Goal: Transaction & Acquisition: Purchase product/service

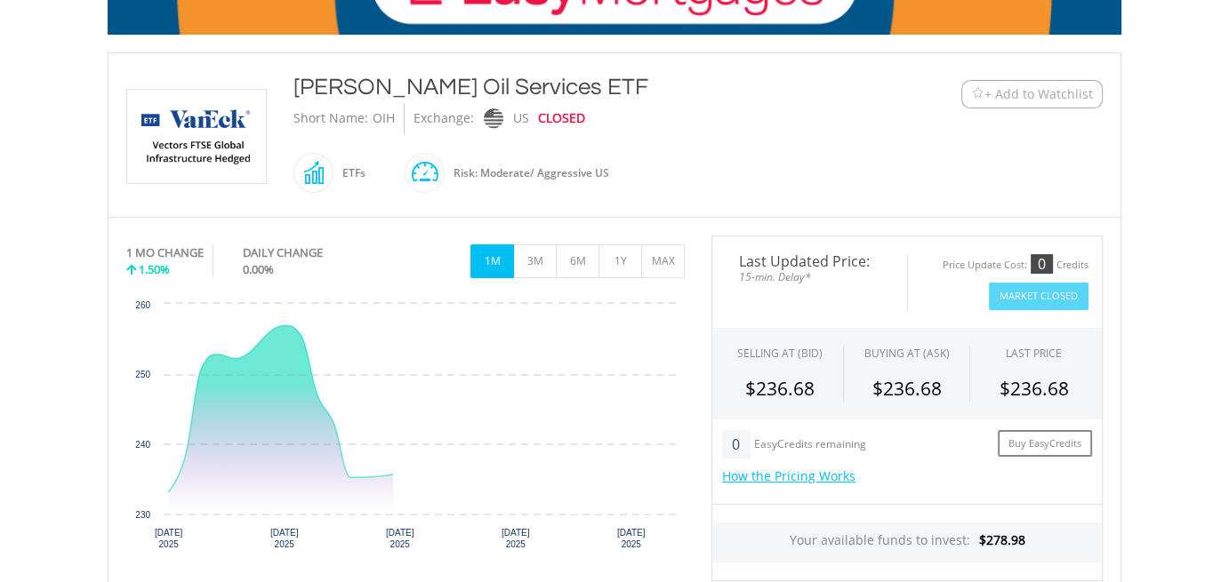
scroll to position [533, 0]
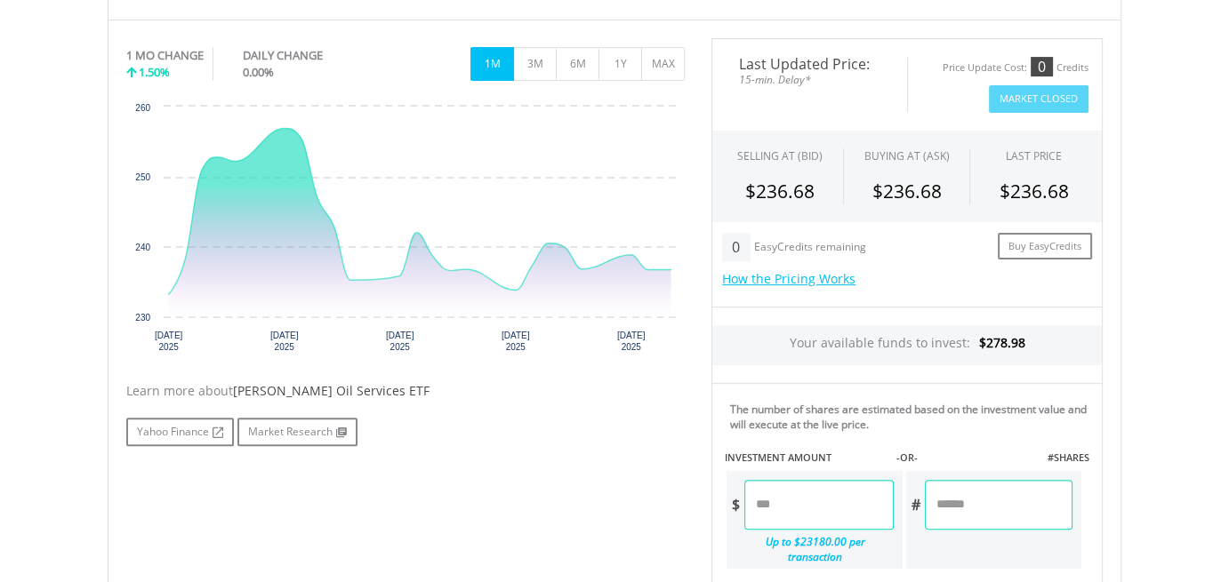
click at [759, 493] on input "number" at bounding box center [818, 505] width 148 height 50
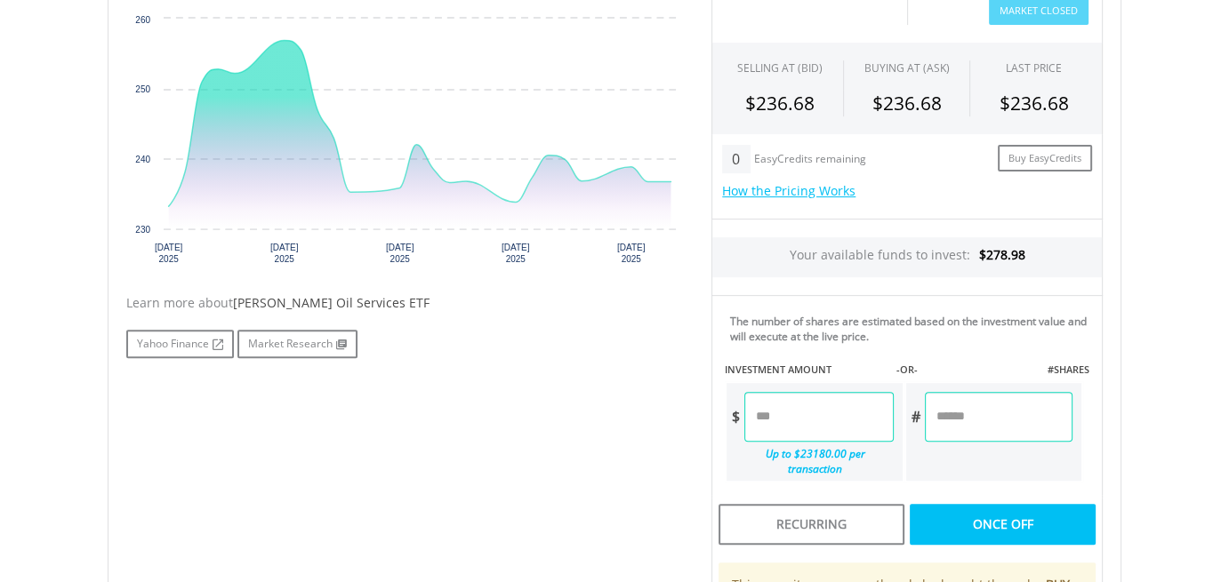
scroll to position [622, 0]
type input "******"
type input "*"
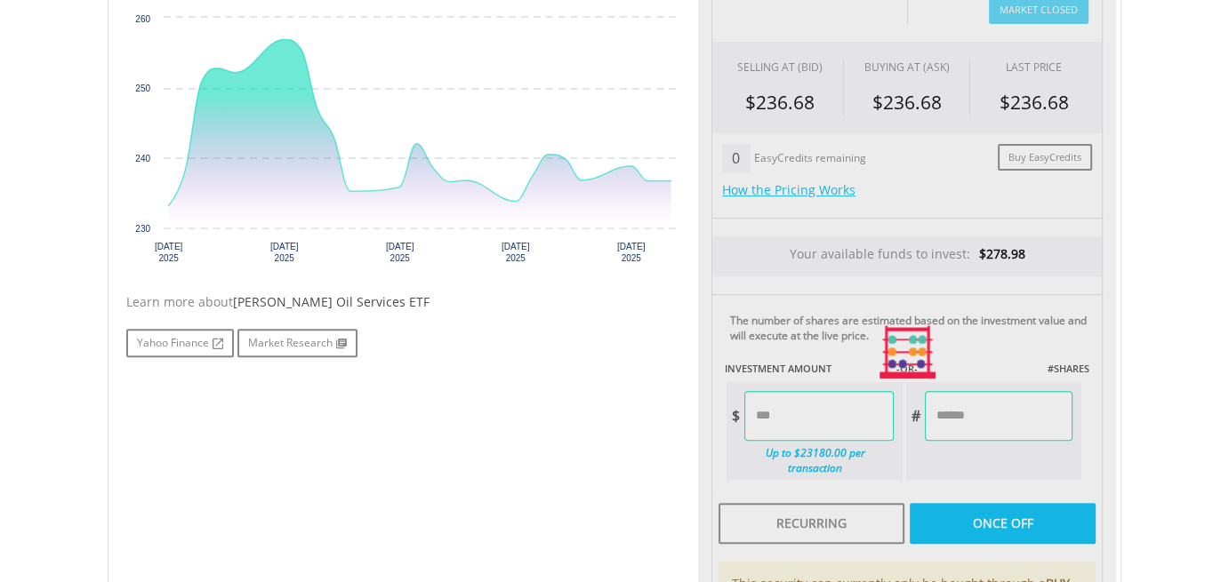
click at [980, 514] on div "Last Updated Price: 15-min. Delay* Price Update Cost: 0 Credits Market Closed S…" at bounding box center [907, 352] width 418 height 807
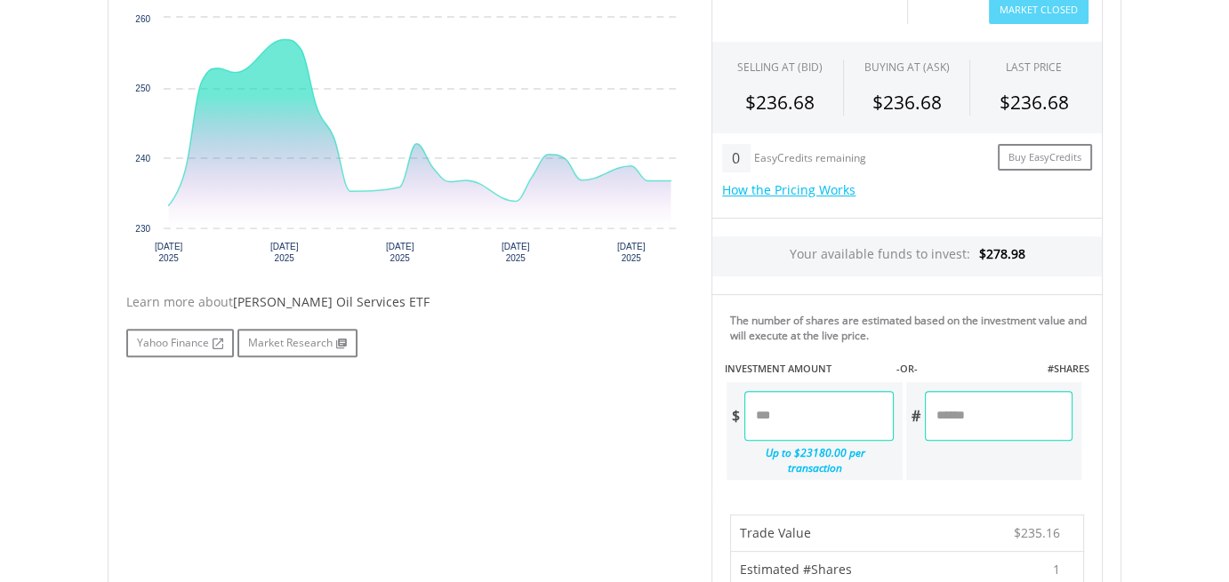
scroll to position [889, 0]
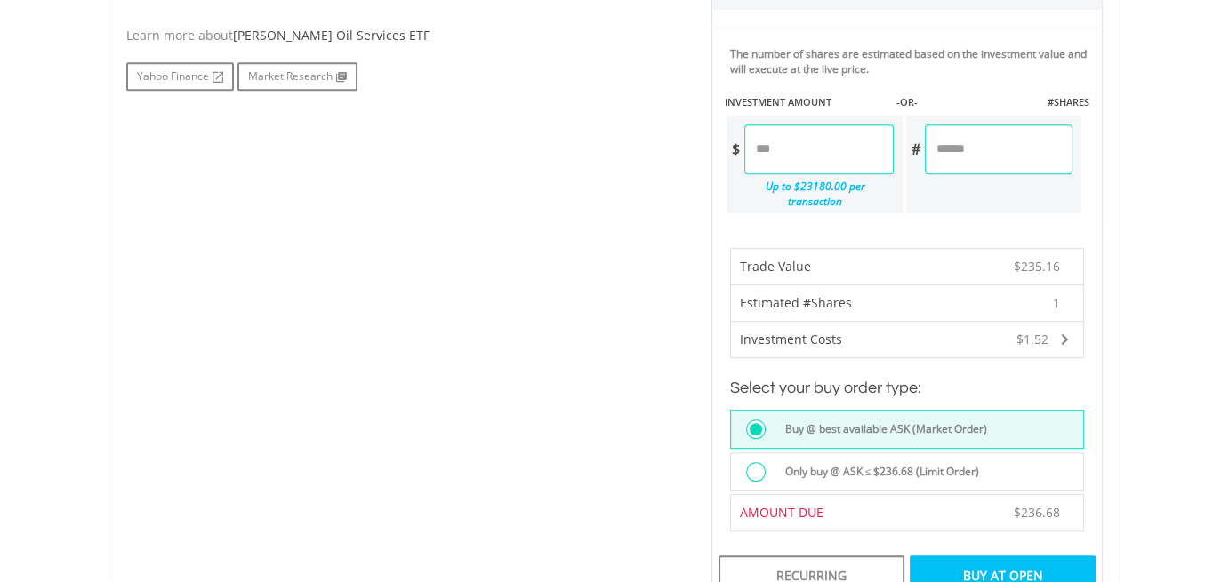
click at [979, 556] on div "Buy At Open" at bounding box center [1003, 576] width 186 height 41
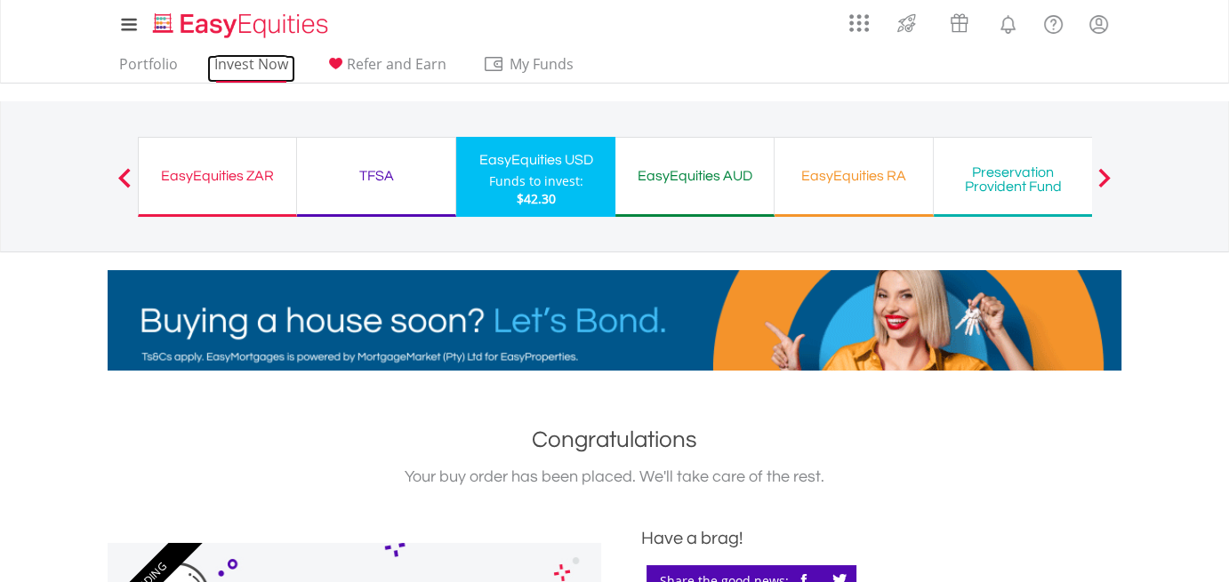
click at [255, 74] on link "Invest Now" at bounding box center [251, 69] width 88 height 28
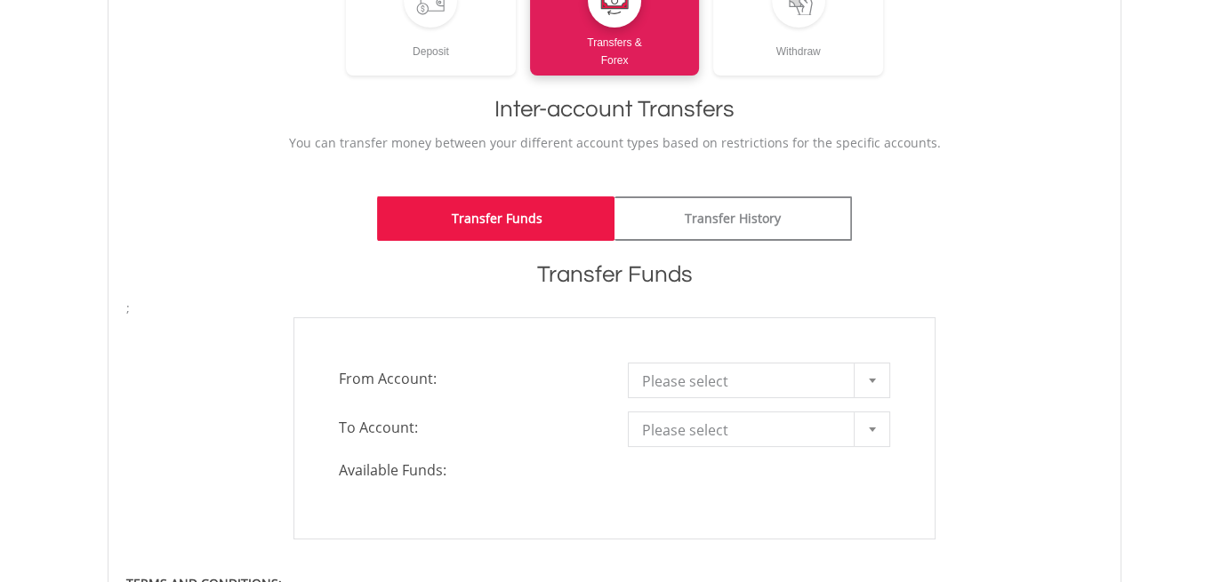
scroll to position [356, 0]
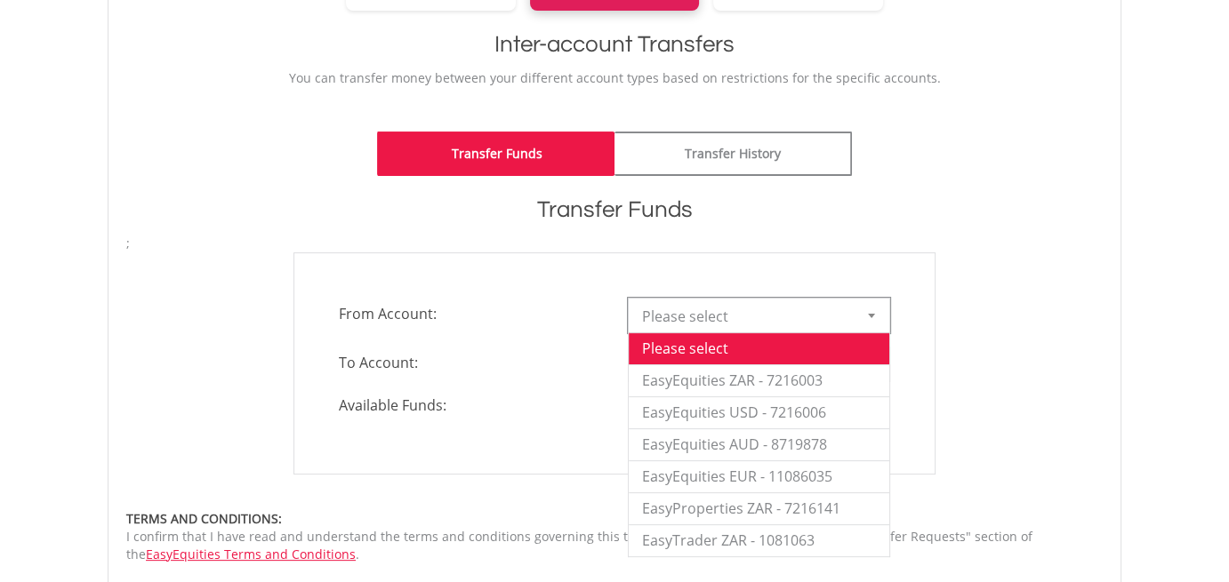
click at [879, 322] on div at bounding box center [872, 316] width 36 height 34
click at [747, 411] on li "EasyEquities USD - 7216006" at bounding box center [759, 413] width 261 height 32
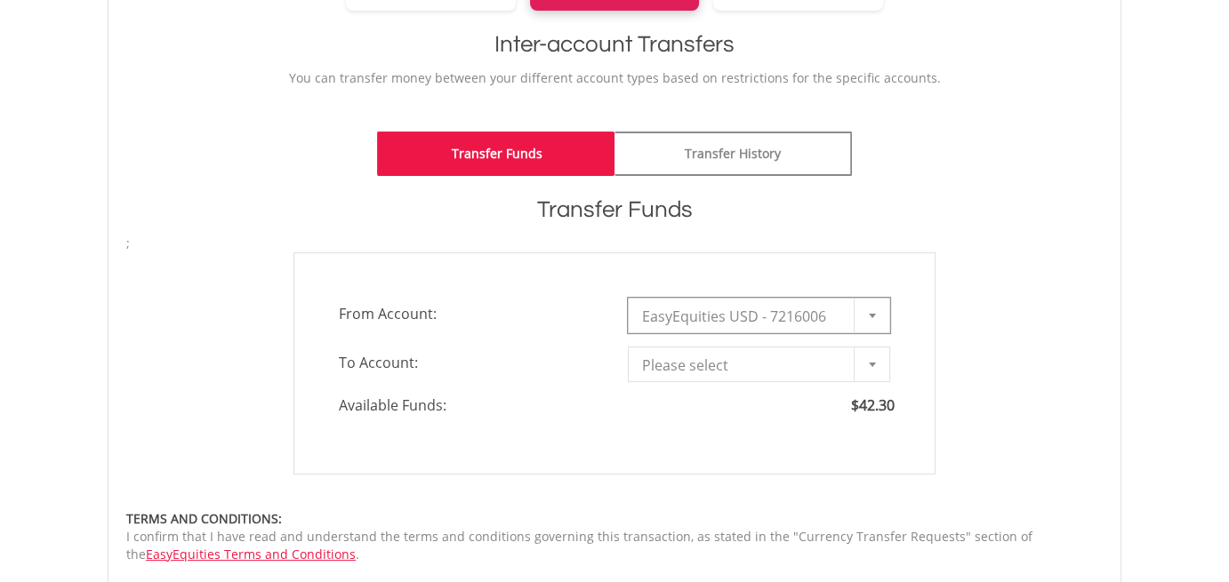
click at [854, 371] on div at bounding box center [872, 365] width 36 height 34
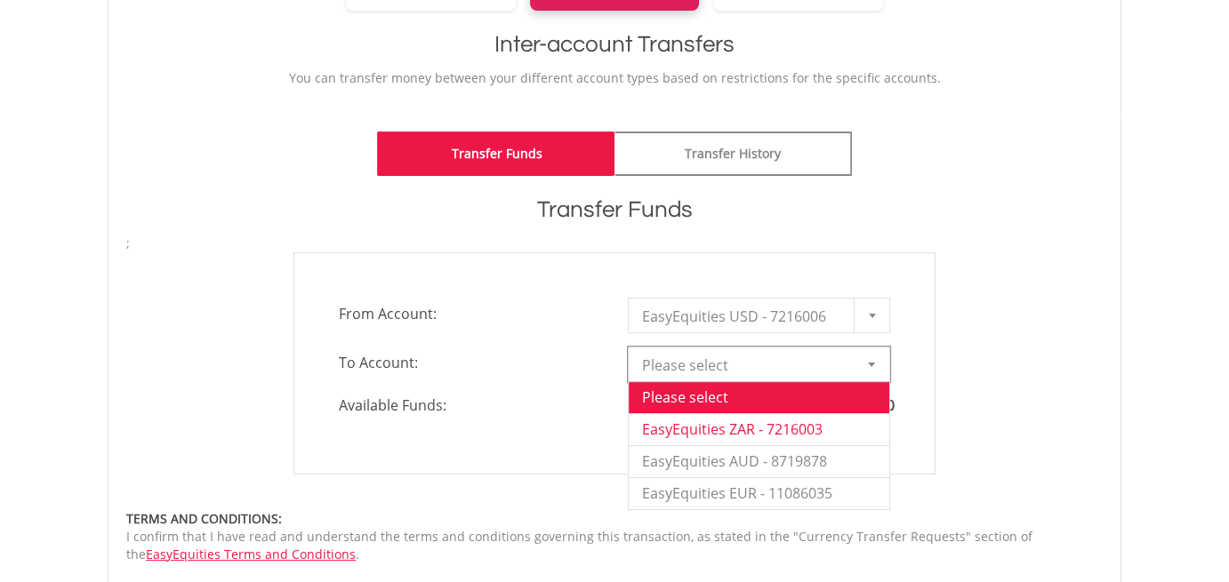
click at [734, 435] on li "EasyEquities ZAR - 7216003" at bounding box center [759, 429] width 261 height 32
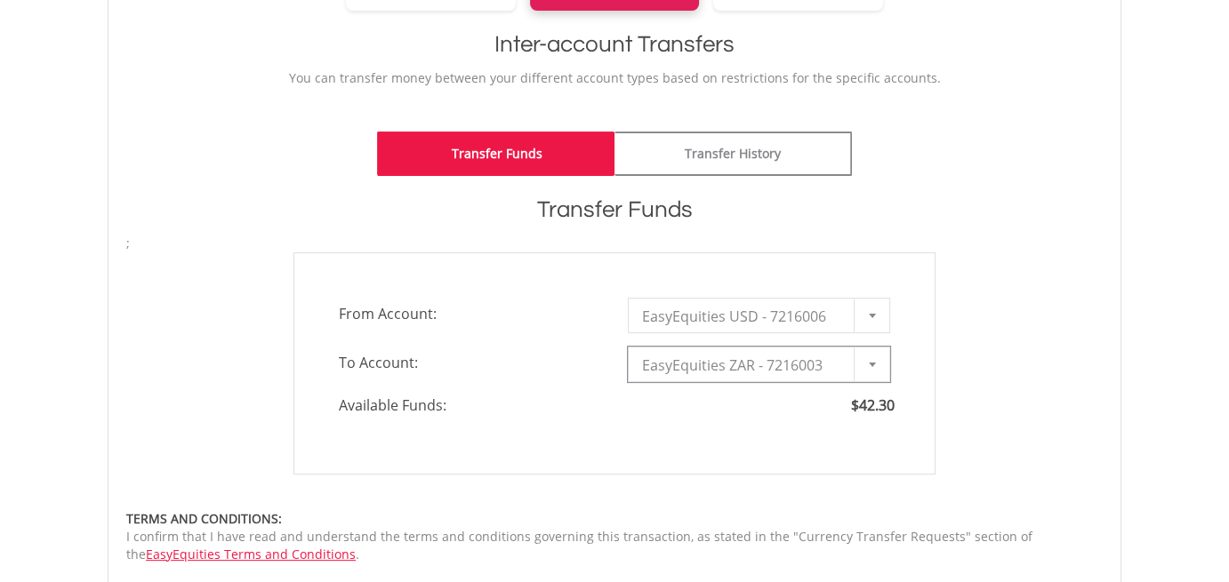
type input "*"
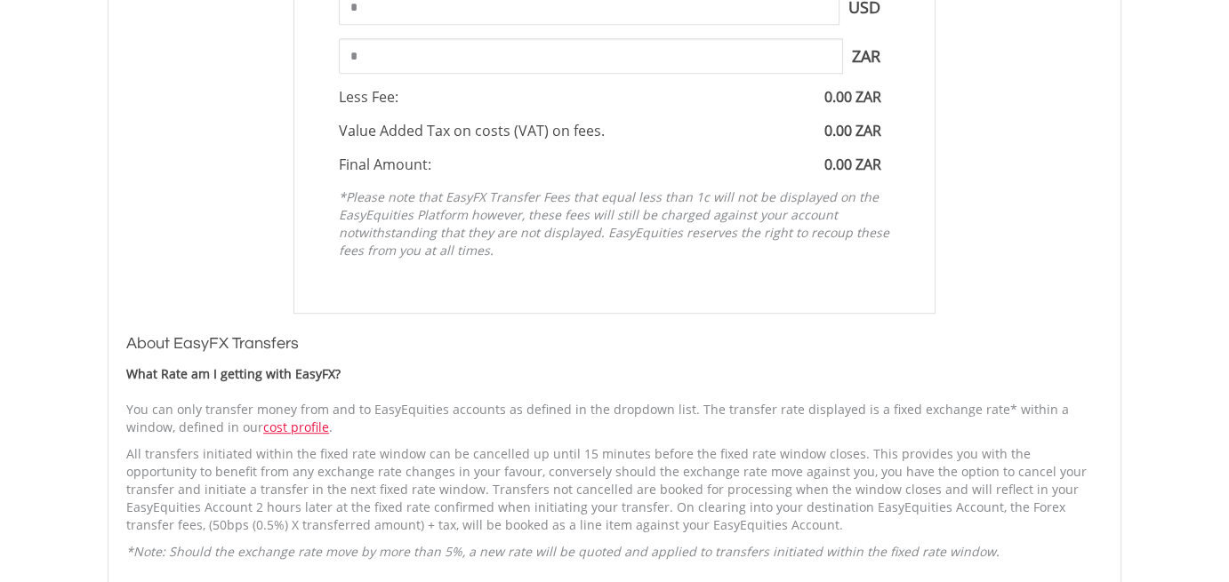
scroll to position [800, 0]
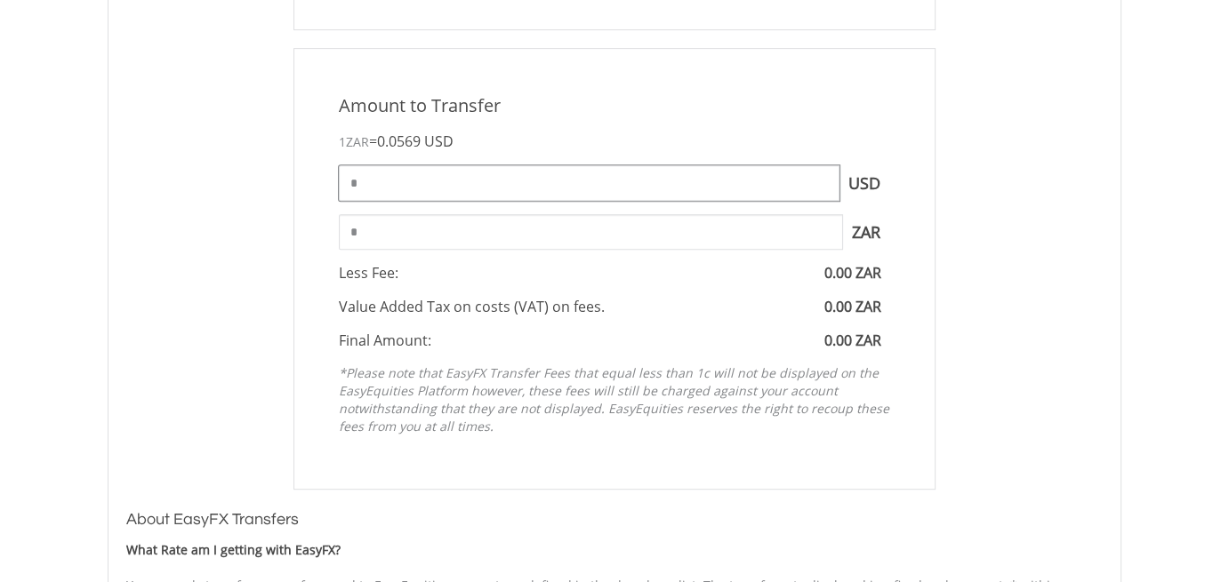
click at [345, 181] on input "*" at bounding box center [589, 183] width 501 height 36
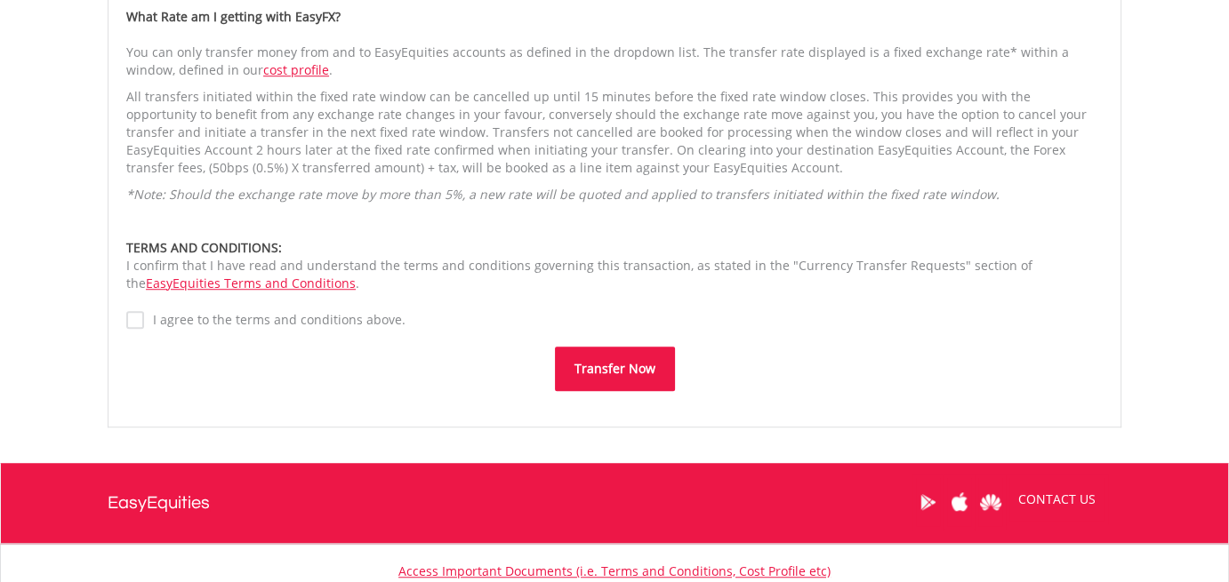
type input "******"
click at [619, 377] on button "Transfer Now" at bounding box center [615, 369] width 120 height 44
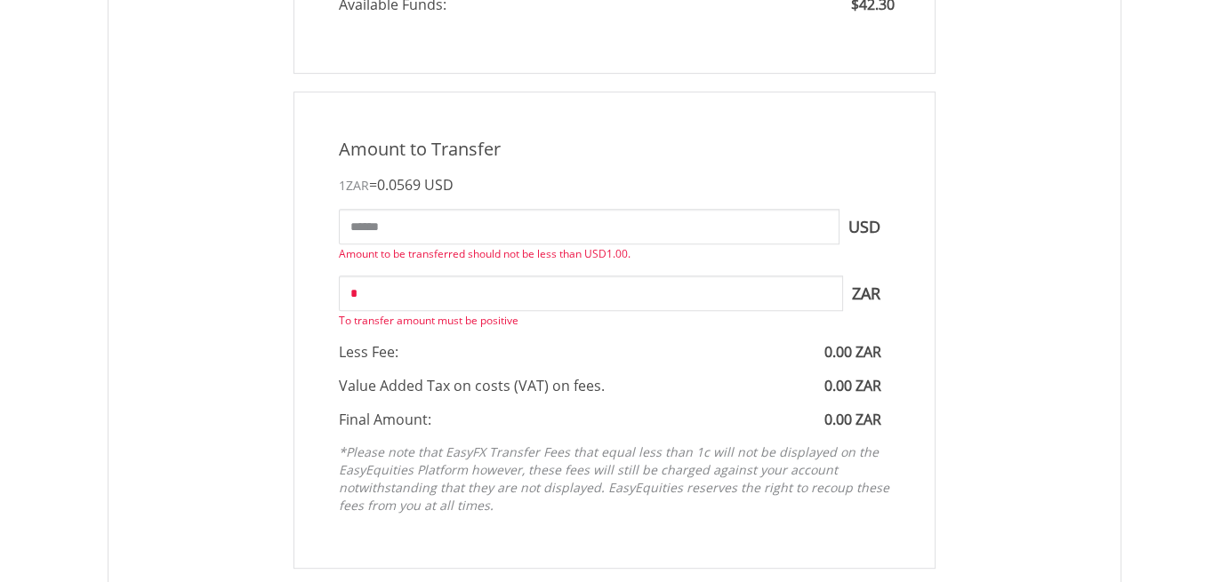
click at [1099, 409] on div "Amount to Transfer 1 ZAR = 0.0569 USD ****** USD You can transfer funds into yo…" at bounding box center [614, 330] width 1003 height 477
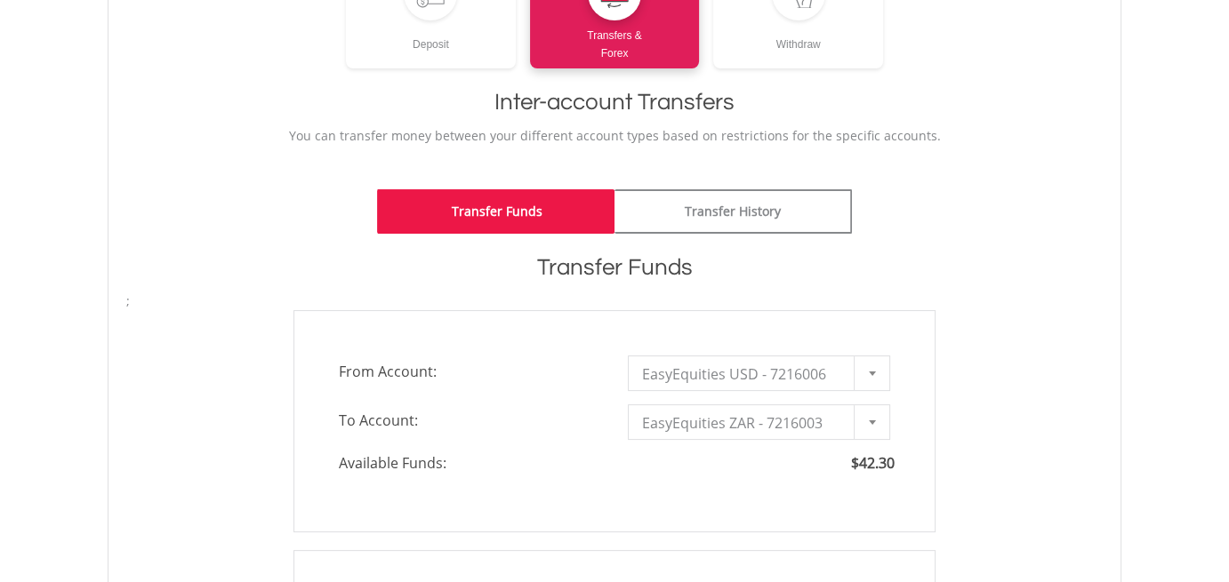
scroll to position [45, 0]
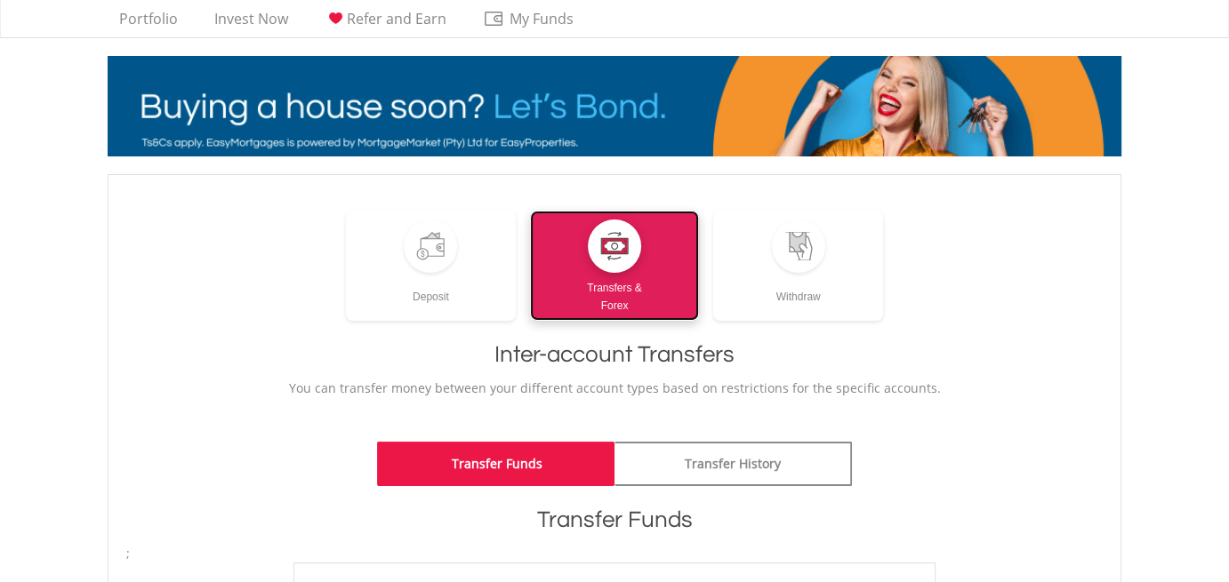
click at [634, 297] on div "Transfers & Forex" at bounding box center [615, 294] width 170 height 42
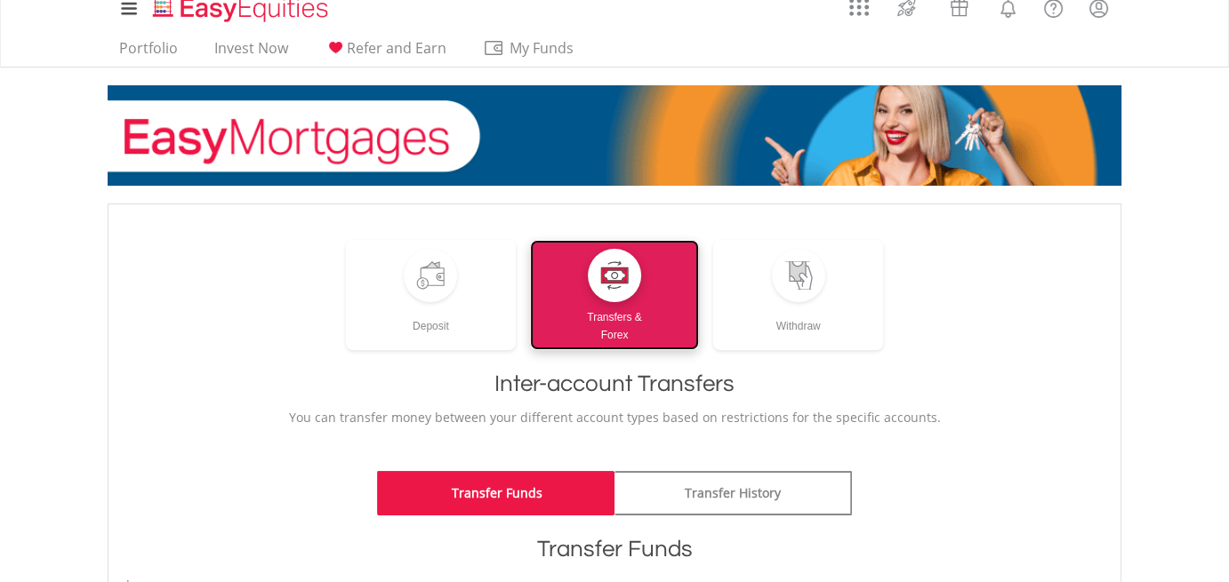
scroll to position [0, 0]
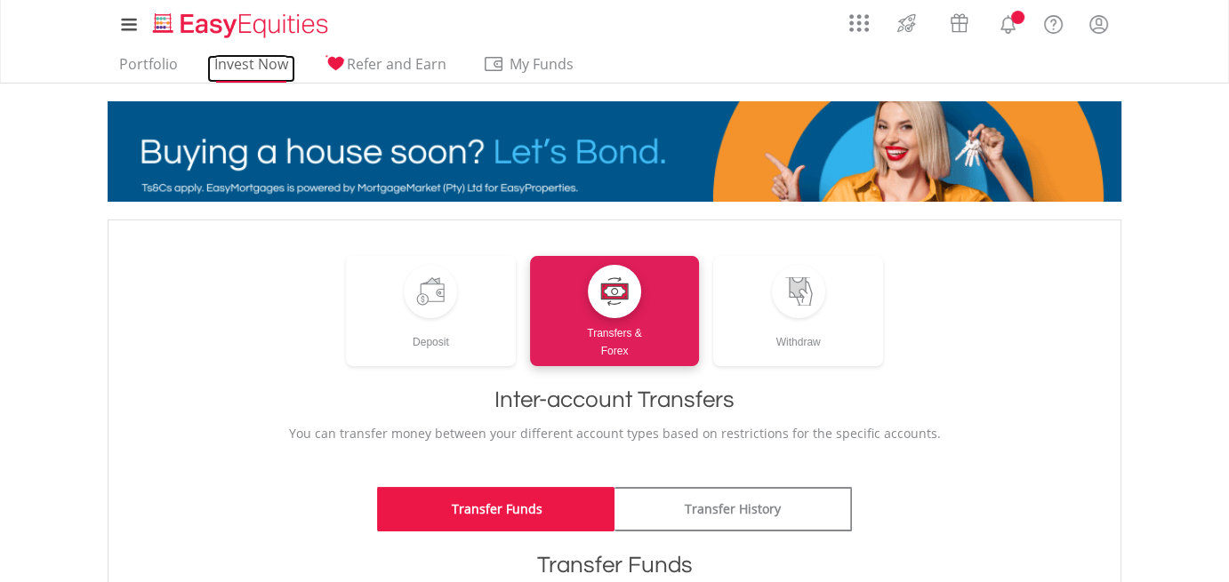
click at [238, 66] on link "Invest Now" at bounding box center [251, 69] width 88 height 28
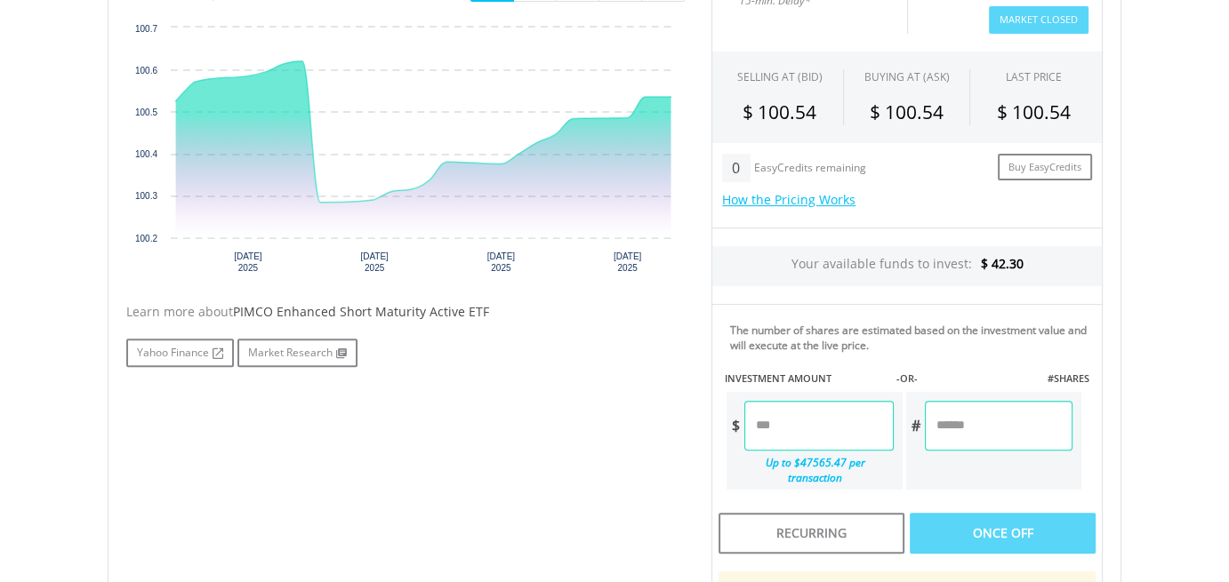
scroll to position [622, 0]
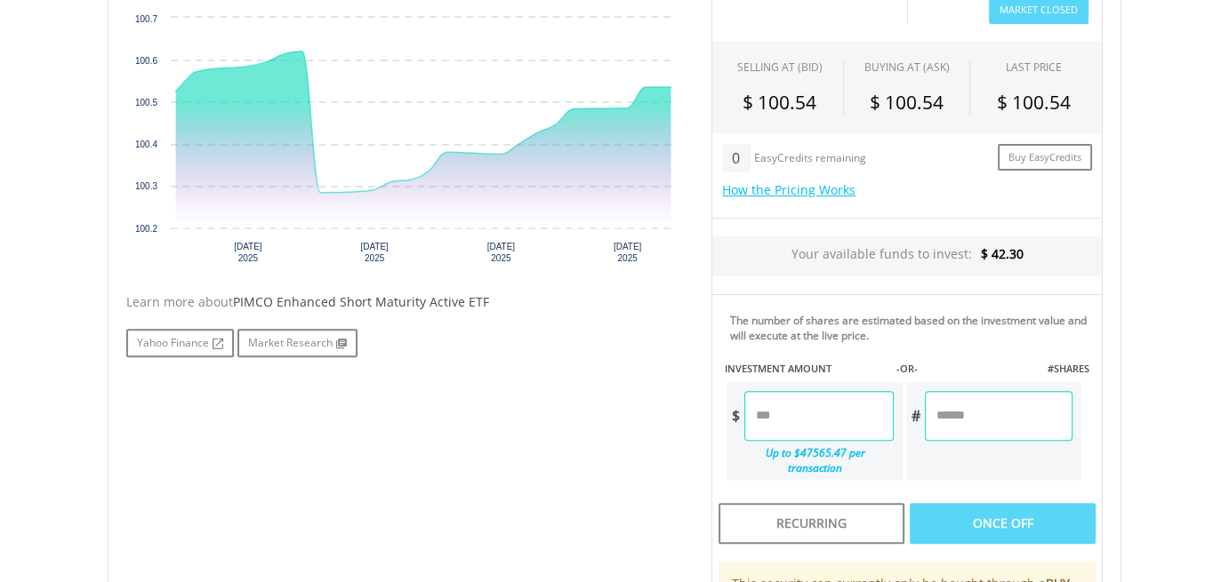
click at [750, 412] on input "number" at bounding box center [818, 416] width 148 height 50
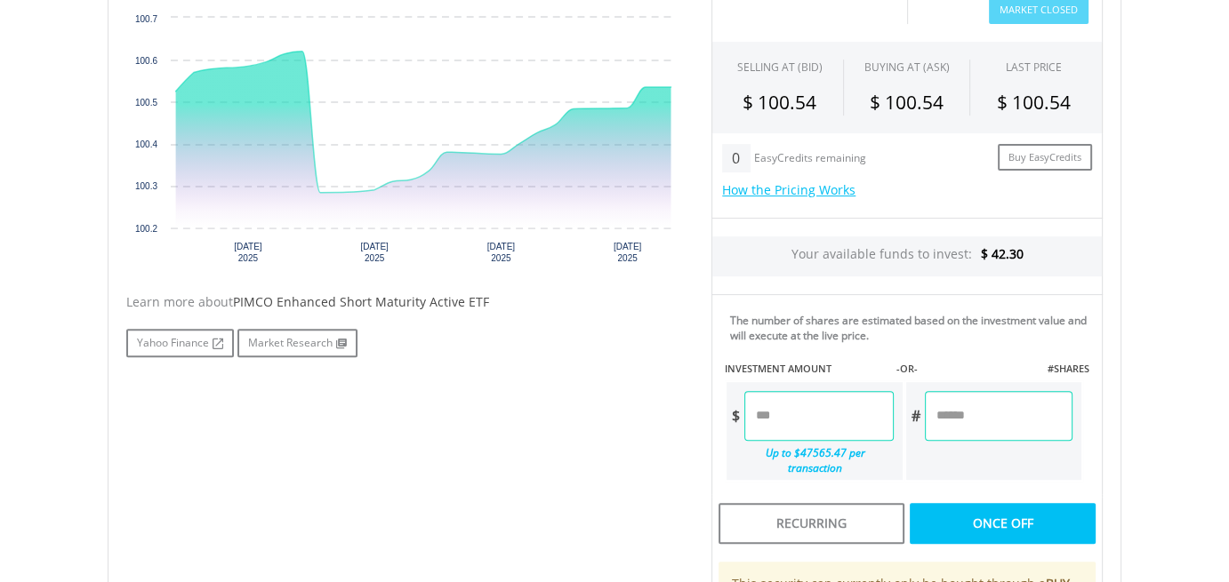
type input "*****"
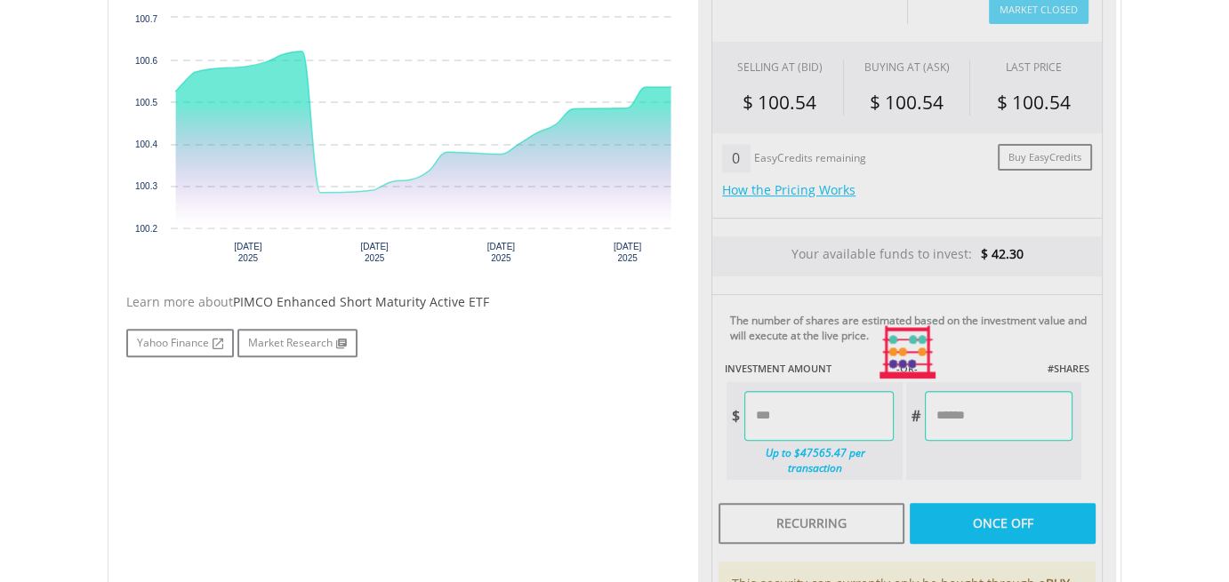
click at [993, 513] on div "Last Updated Price: 15-min. Delay* Price Update Cost: 0 Credits Market Closed S…" at bounding box center [907, 352] width 418 height 807
type input "******"
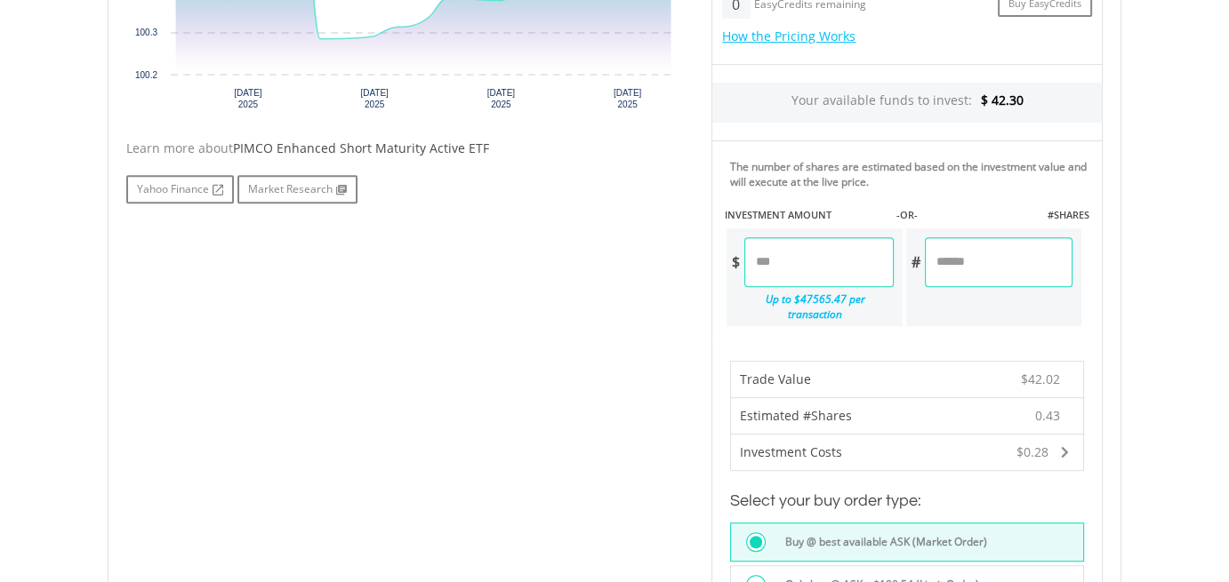
scroll to position [978, 0]
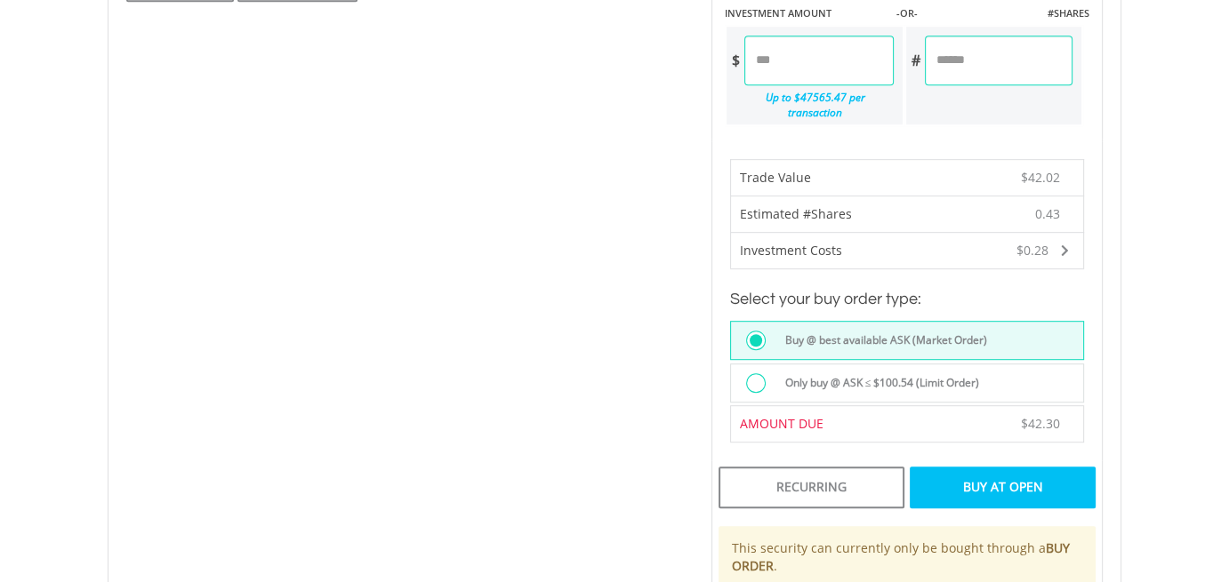
click at [983, 470] on div "Buy At Open" at bounding box center [1003, 487] width 186 height 41
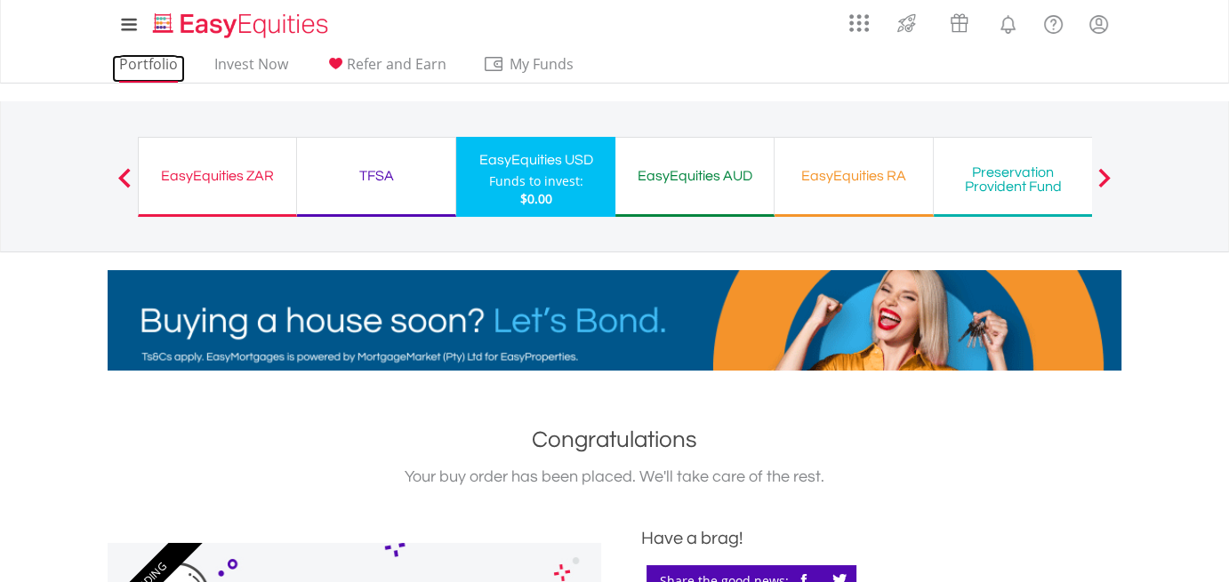
click at [152, 60] on link "Portfolio" at bounding box center [148, 69] width 73 height 28
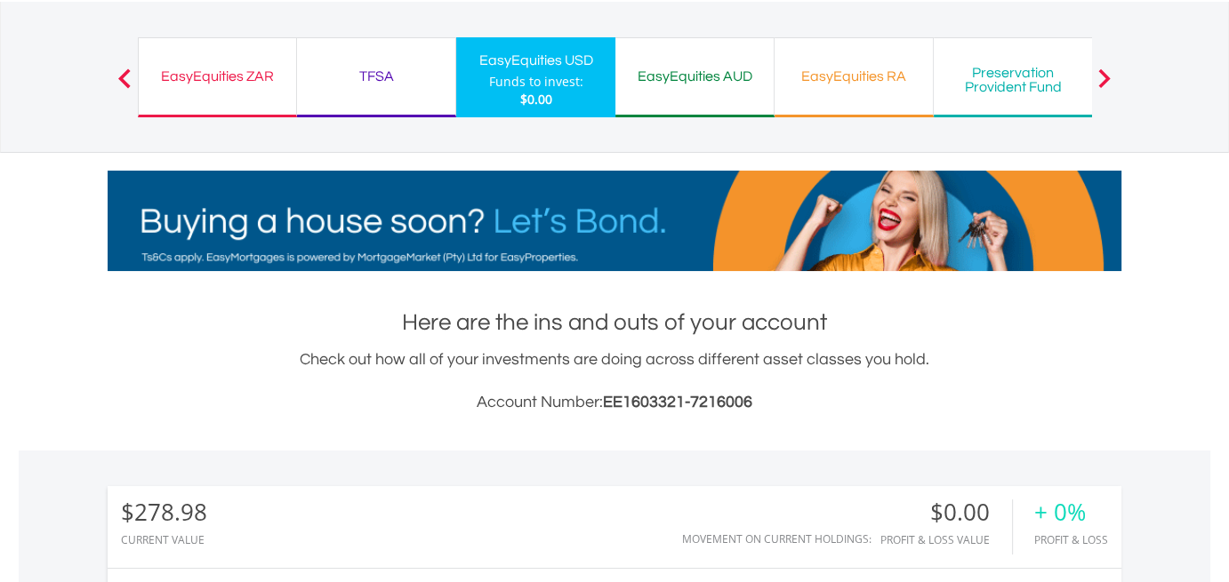
scroll to position [29, 0]
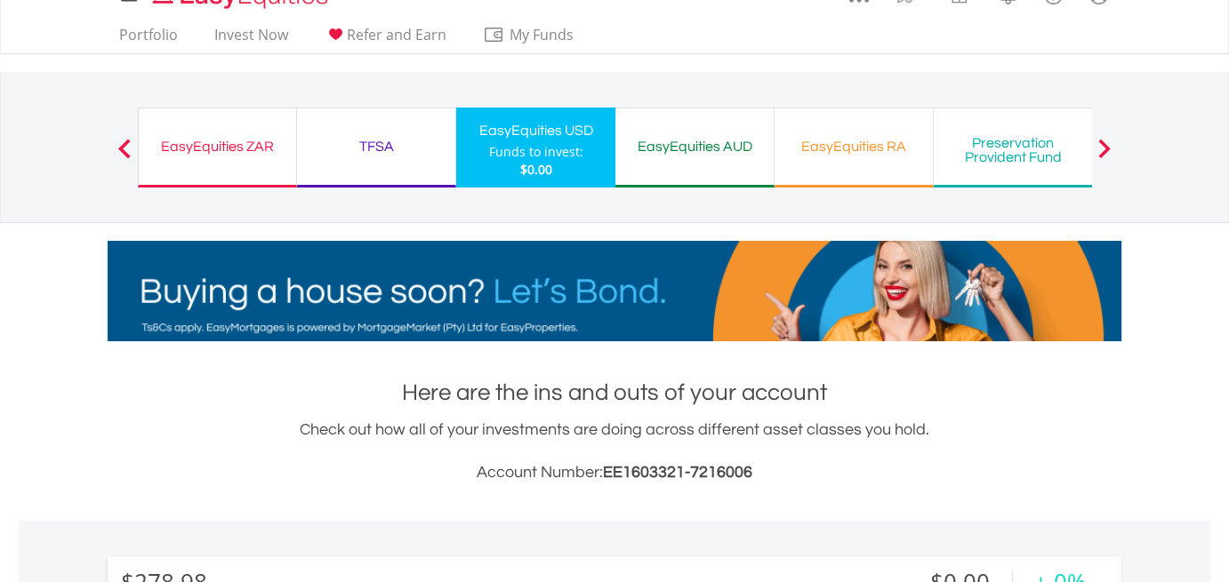
click at [188, 137] on div "EasyEquities ZAR" at bounding box center [217, 146] width 136 height 25
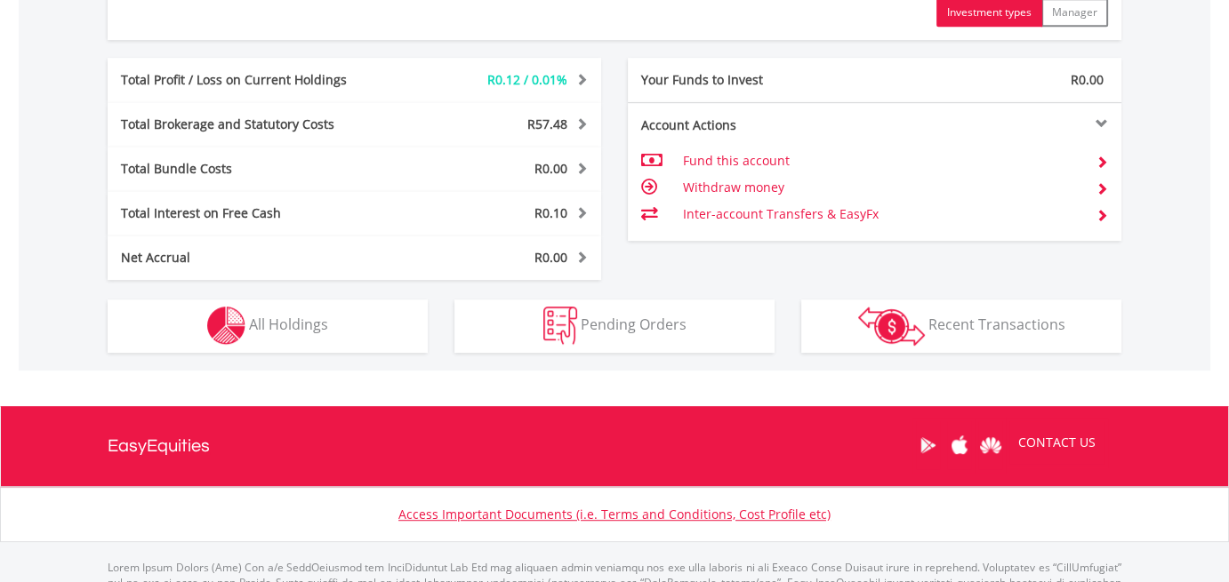
scroll to position [889, 0]
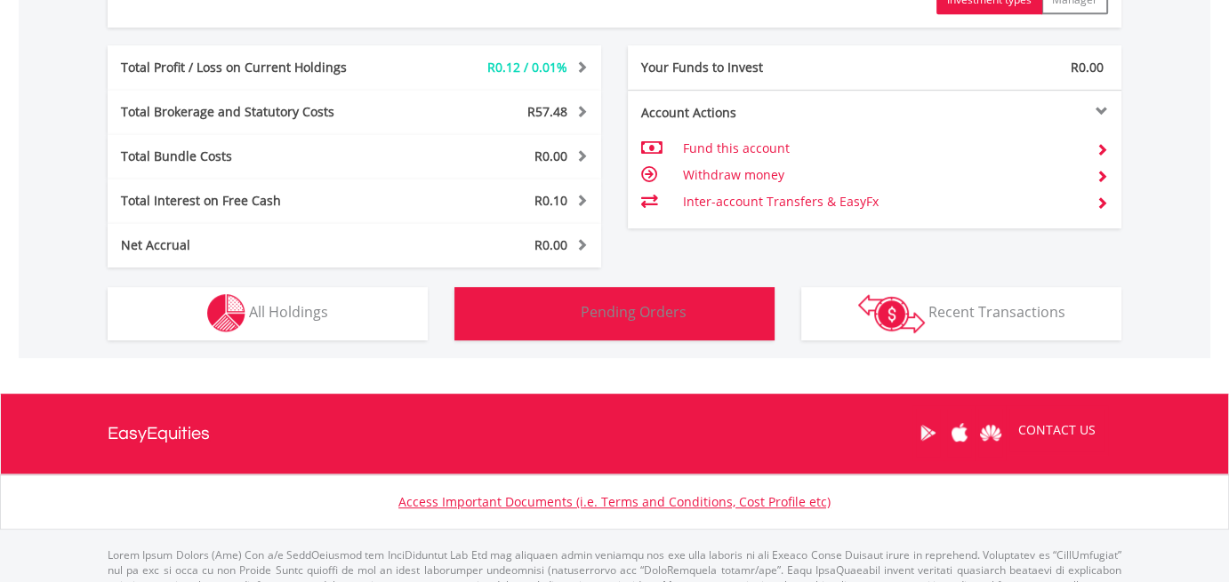
click at [633, 304] on span "Pending Orders" at bounding box center [634, 312] width 106 height 20
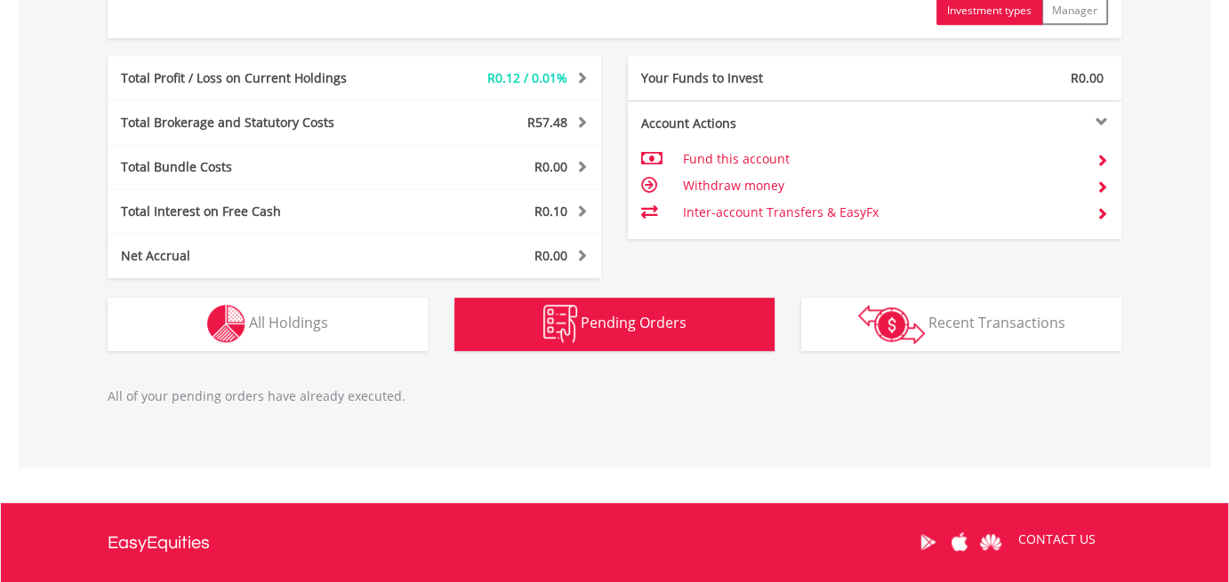
scroll to position [787, 0]
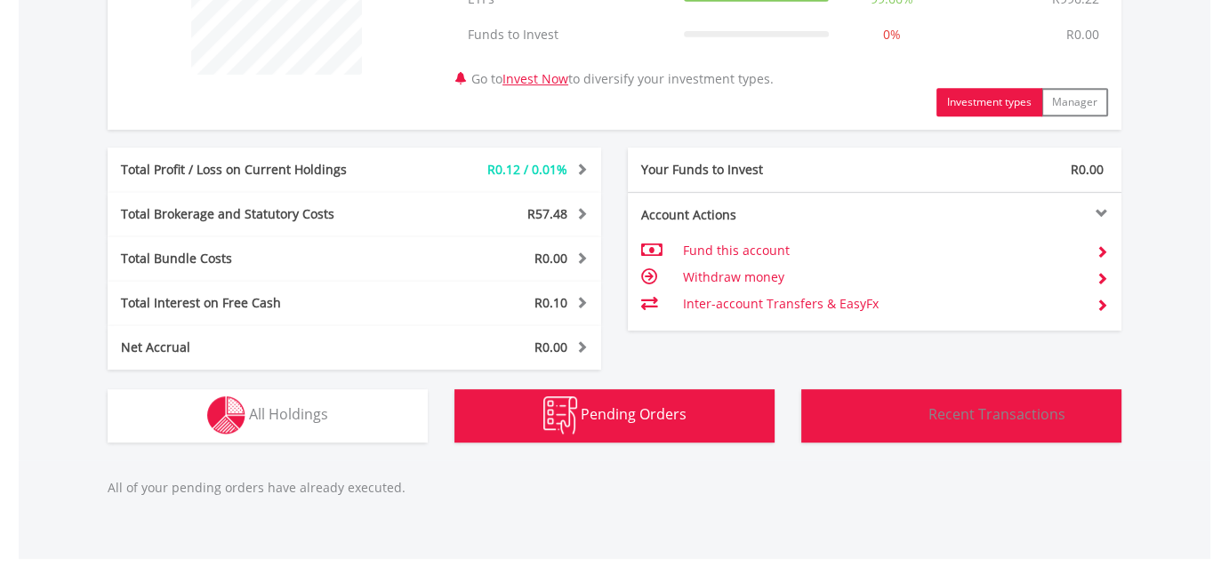
click at [934, 417] on span "Recent Transactions" at bounding box center [996, 415] width 137 height 20
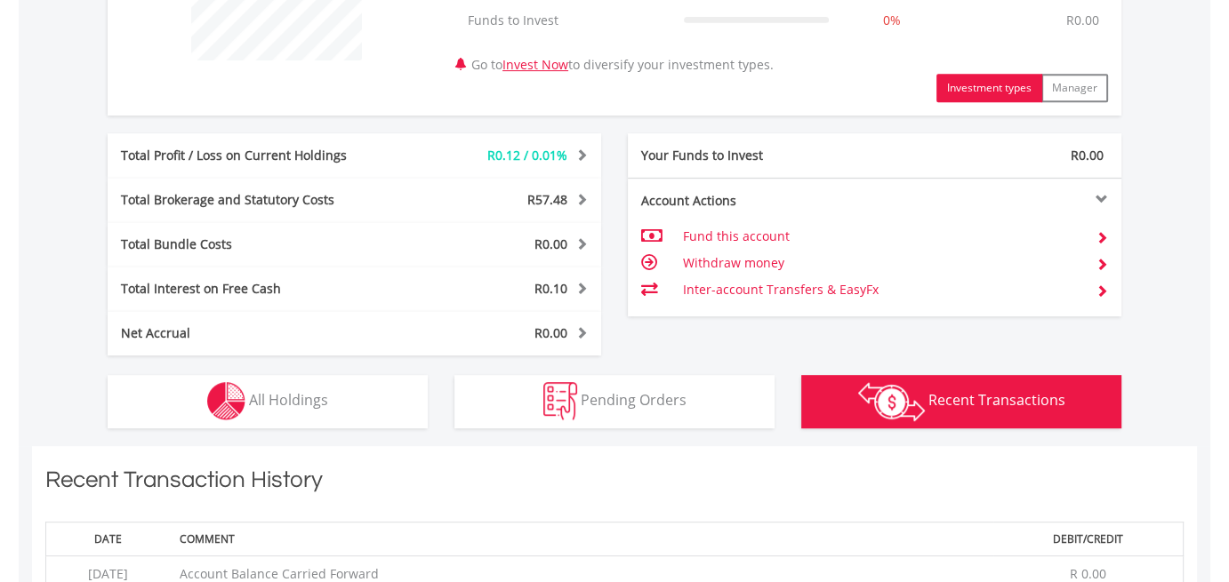
scroll to position [800, 0]
